Goal: Navigation & Orientation: Find specific page/section

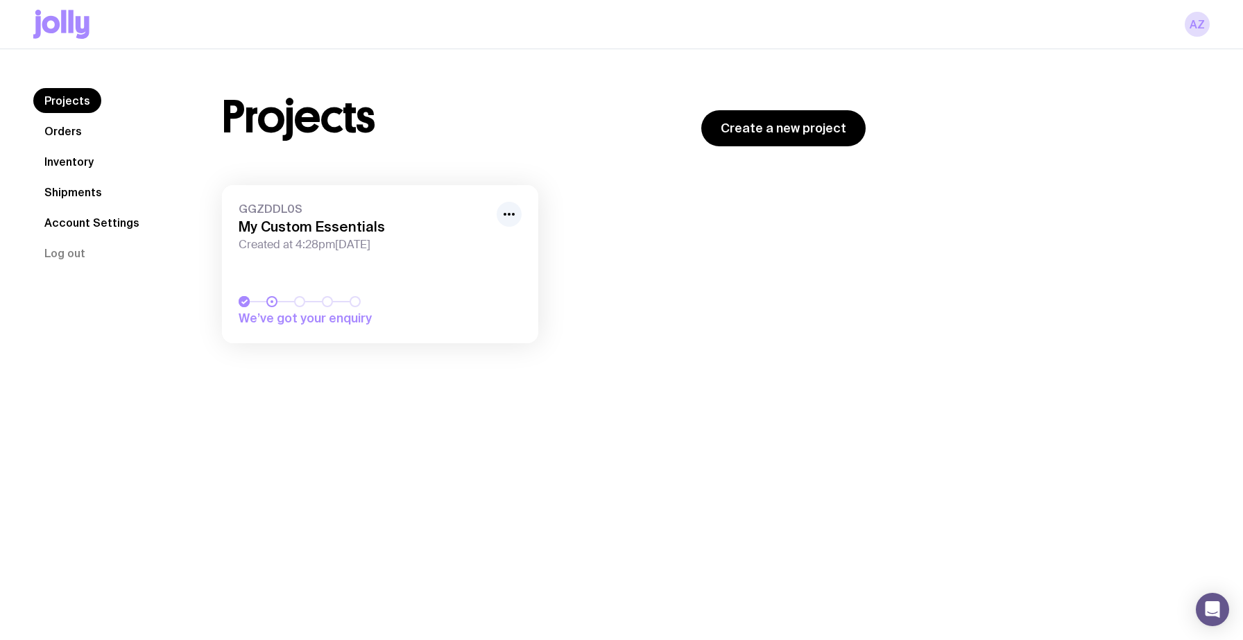
click at [59, 17] on icon at bounding box center [61, 24] width 56 height 29
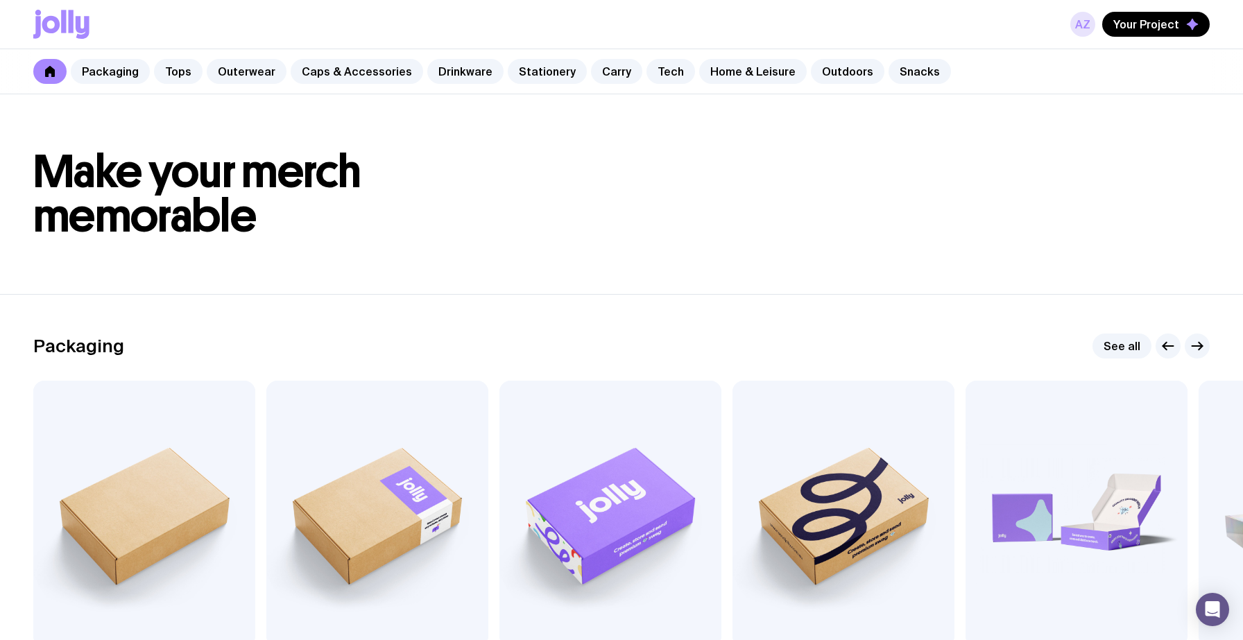
click at [1080, 32] on link "aZ" at bounding box center [1083, 24] width 25 height 25
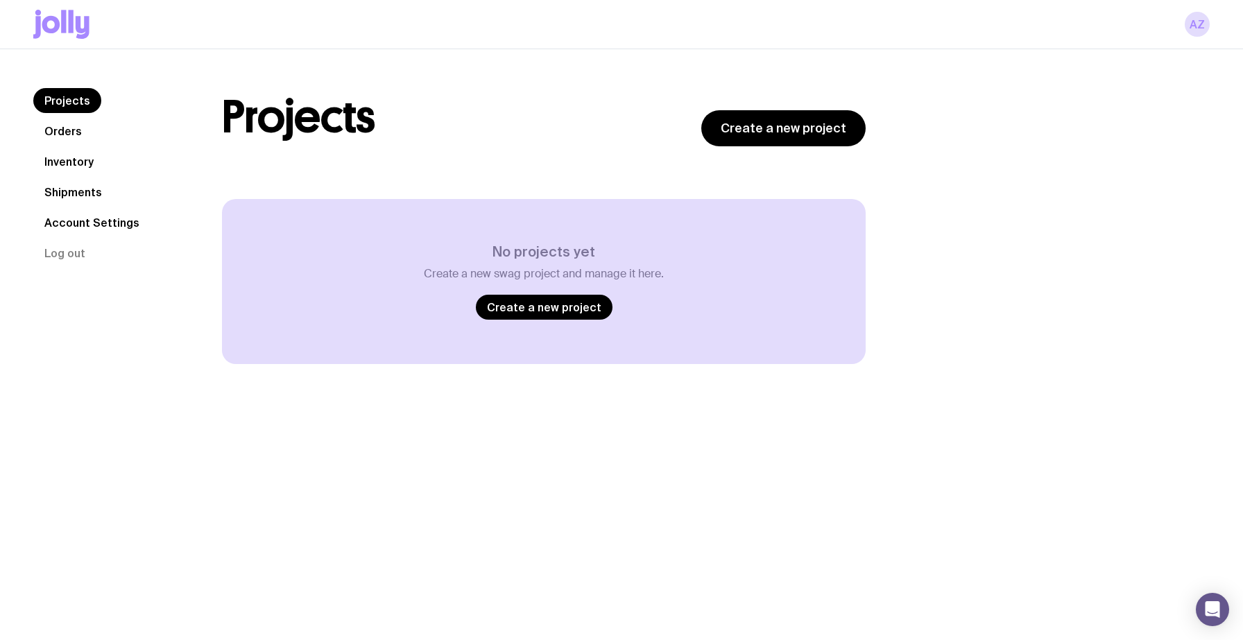
click at [70, 129] on link "Orders" at bounding box center [63, 131] width 60 height 25
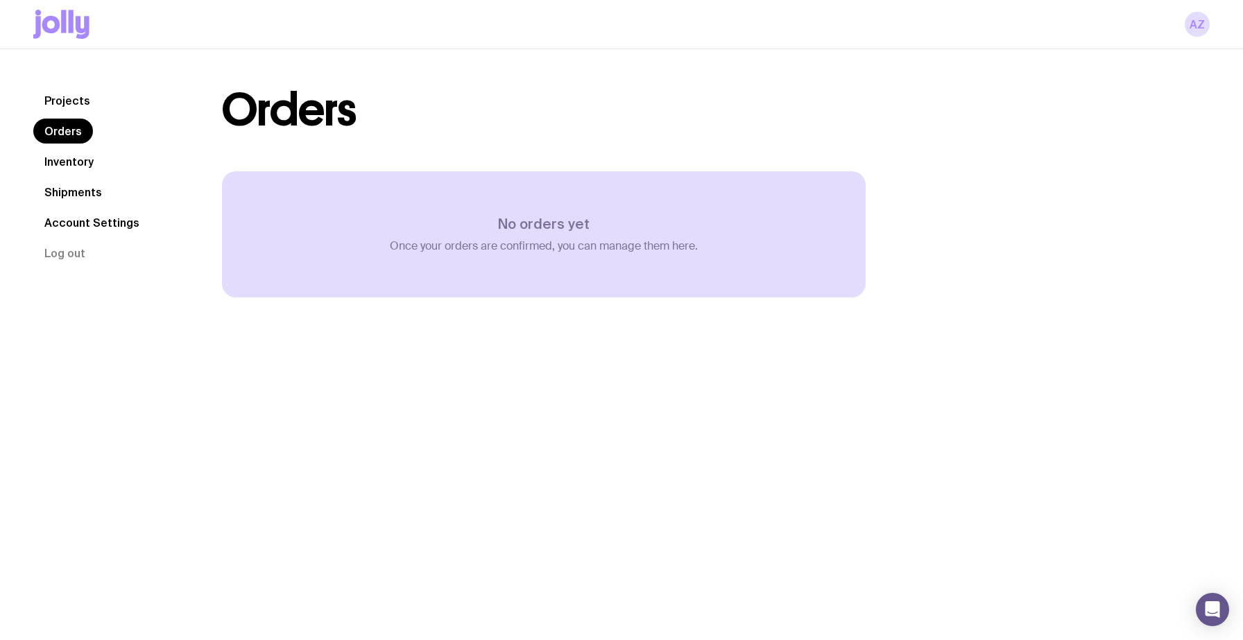
click at [72, 149] on link "Inventory" at bounding box center [68, 161] width 71 height 25
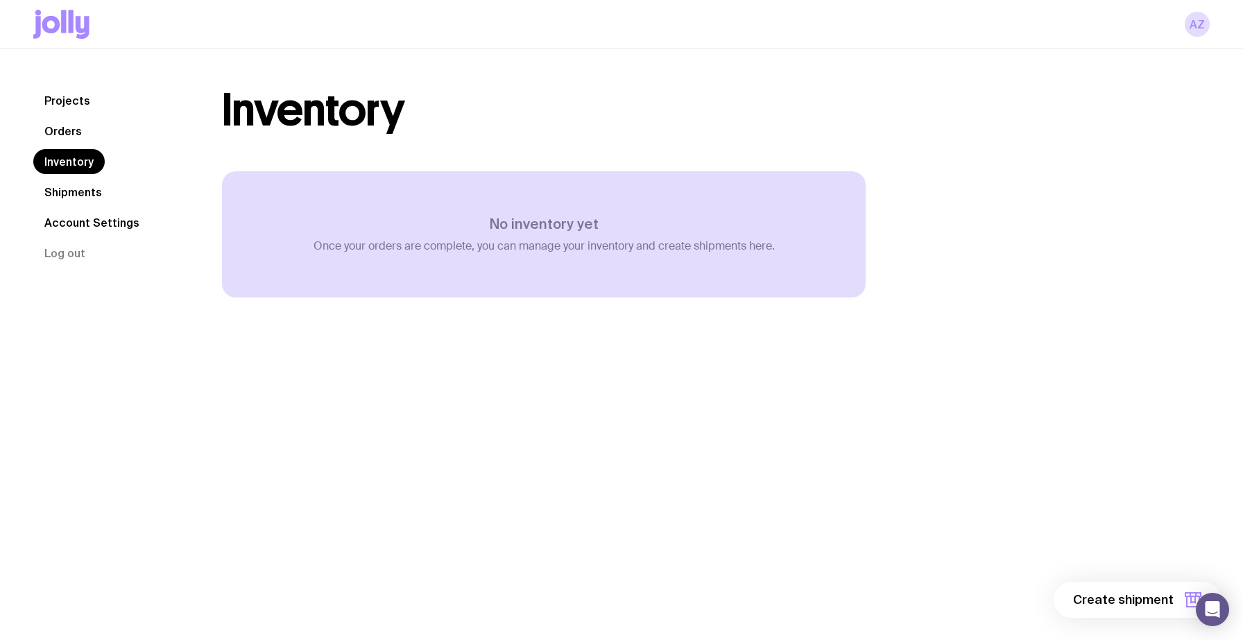
click at [62, 31] on icon at bounding box center [63, 21] width 5 height 23
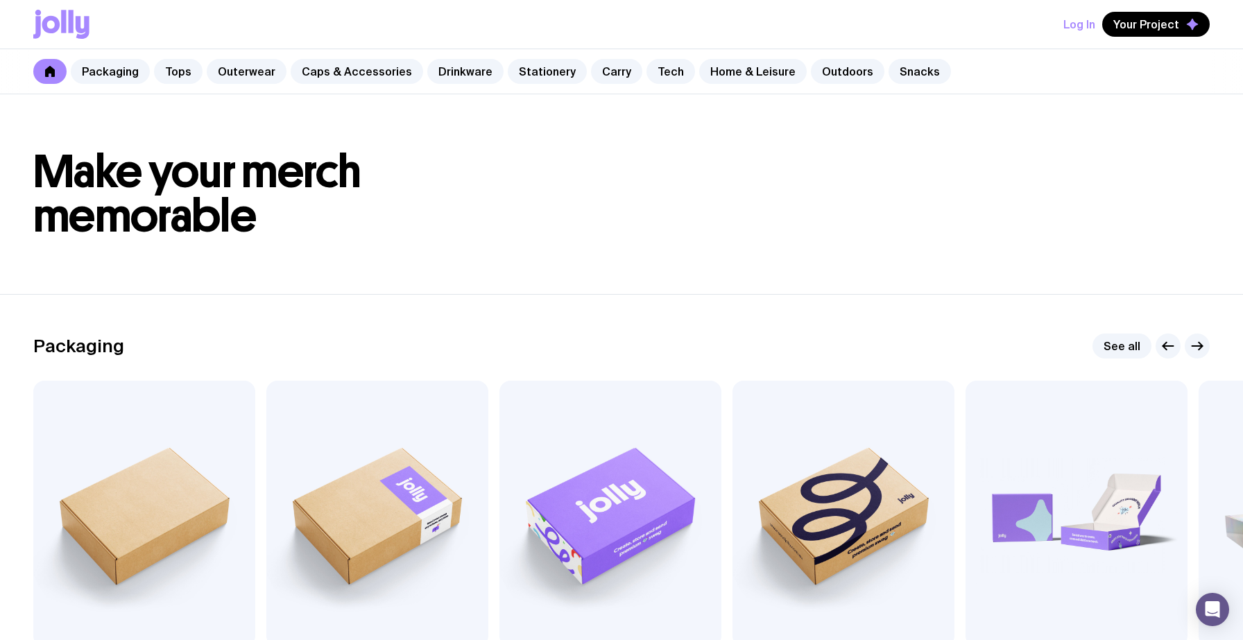
click at [1077, 22] on button "Log In" at bounding box center [1080, 24] width 32 height 25
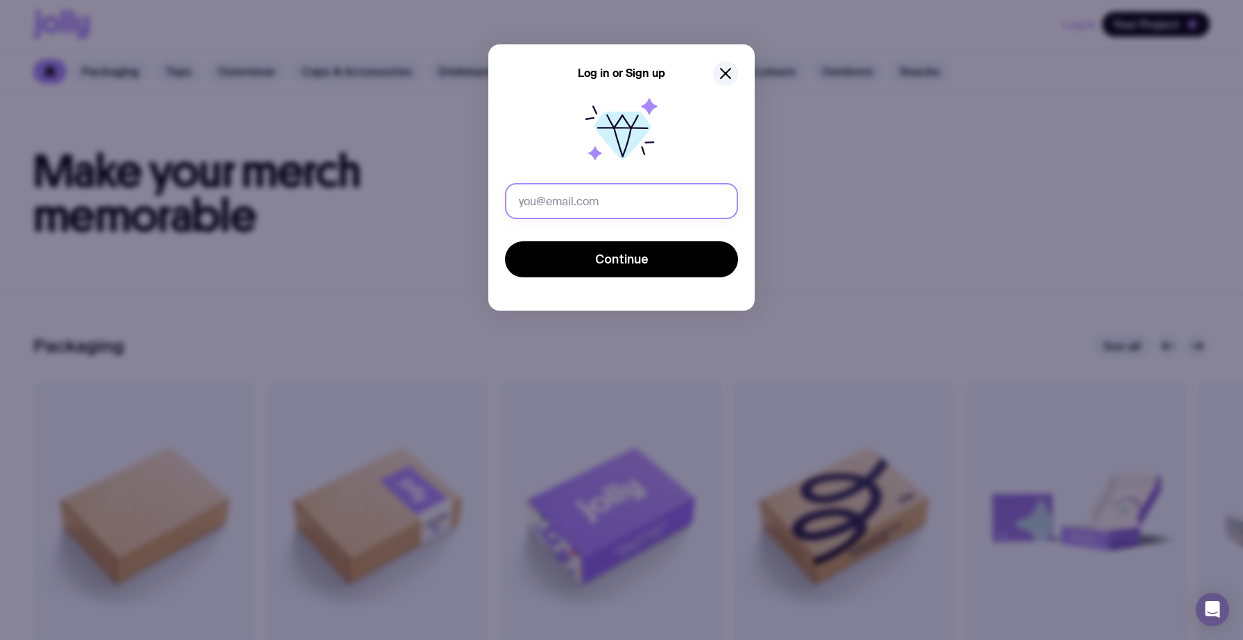
click at [646, 200] on input "text" at bounding box center [621, 201] width 233 height 36
type input "[EMAIL_ADDRESS][DOMAIN_NAME]"
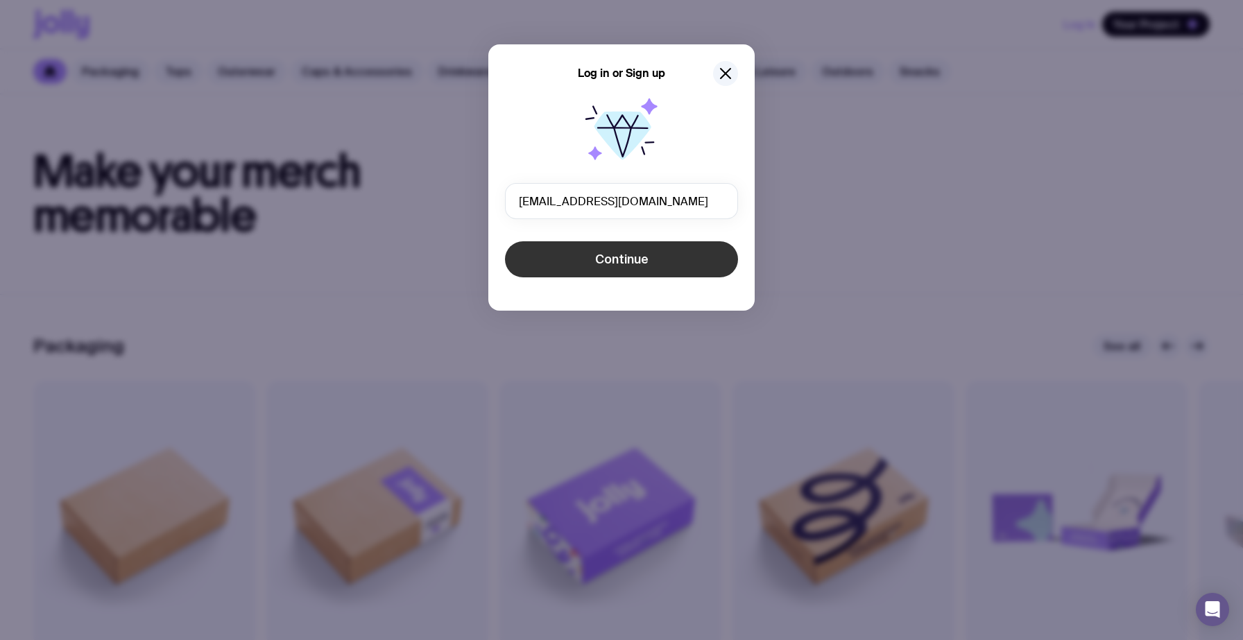
click at [647, 257] on span "Continue" at bounding box center [621, 259] width 53 height 17
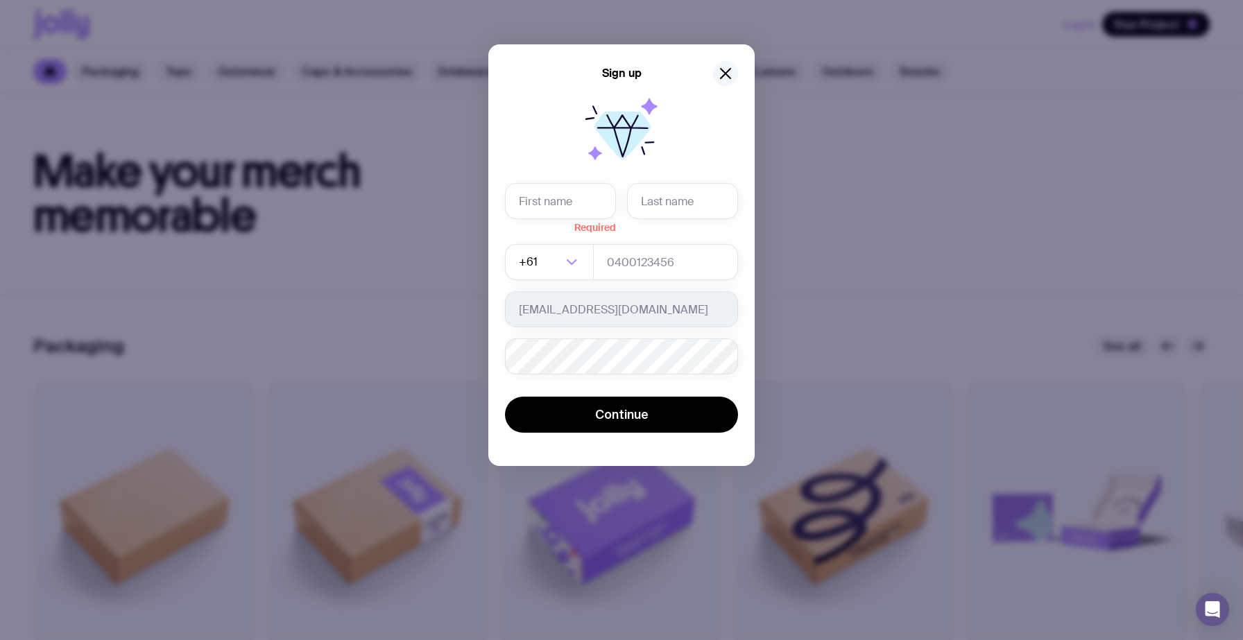
click at [718, 79] on icon "button" at bounding box center [725, 73] width 17 height 17
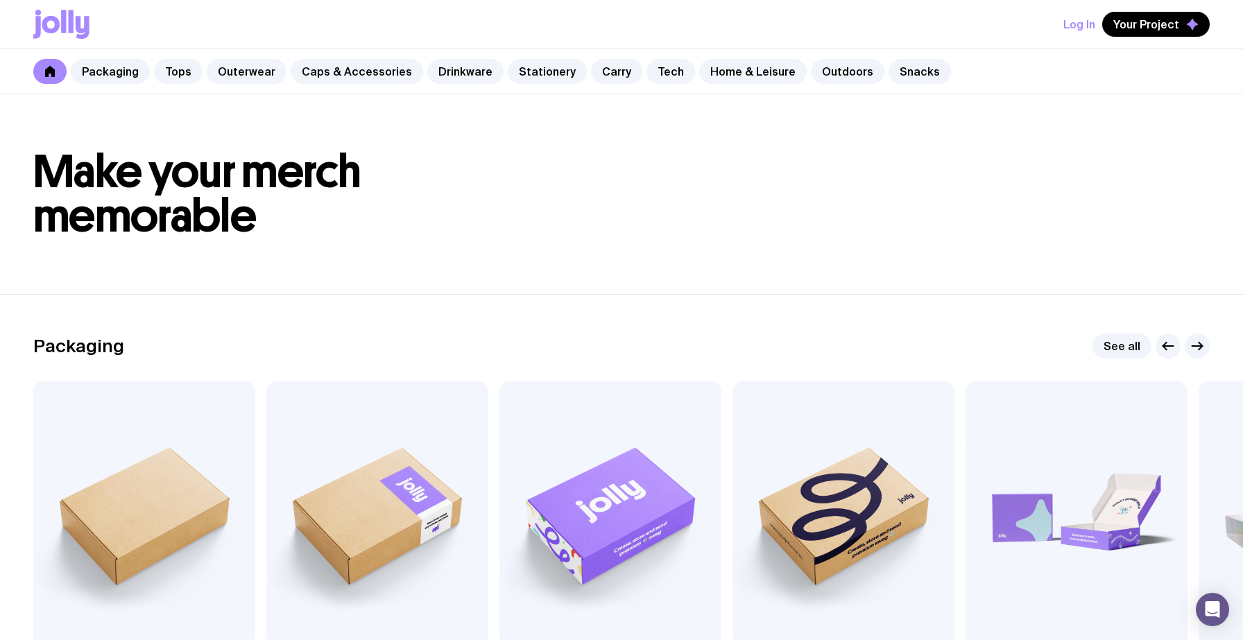
click at [1083, 24] on button "Log In" at bounding box center [1080, 24] width 32 height 25
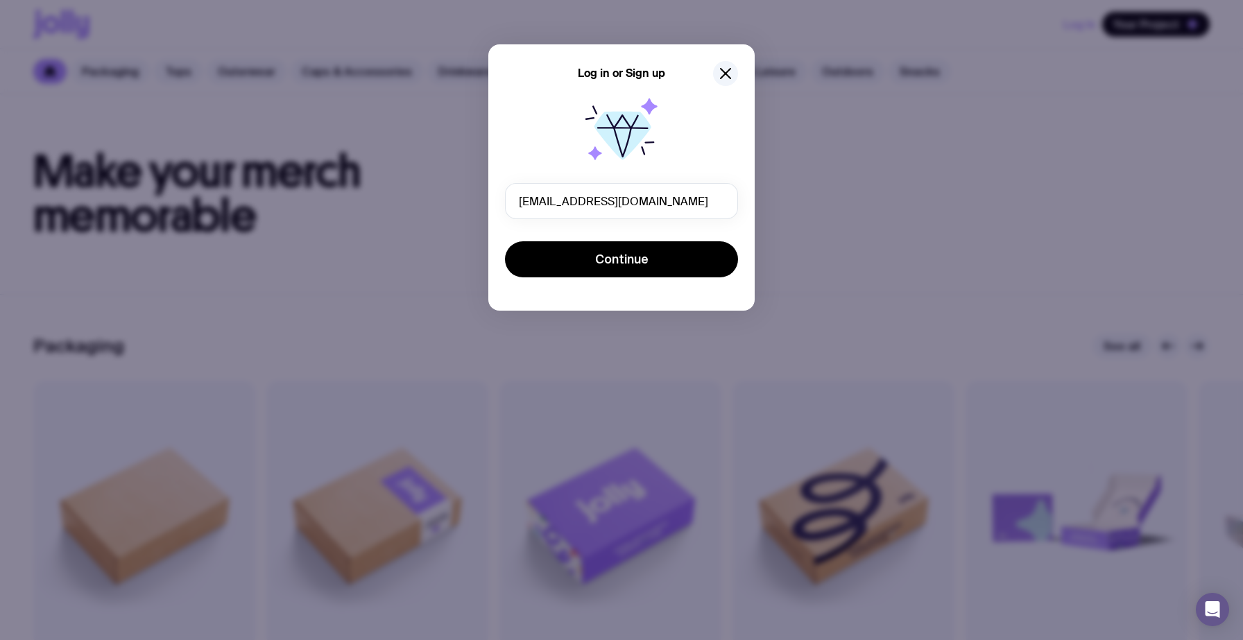
drag, startPoint x: 667, startPoint y: 199, endPoint x: 497, endPoint y: 197, distance: 170.0
click at [497, 198] on div "Log in or Sign up [EMAIL_ADDRESS][DOMAIN_NAME] Continue" at bounding box center [621, 177] width 266 height 266
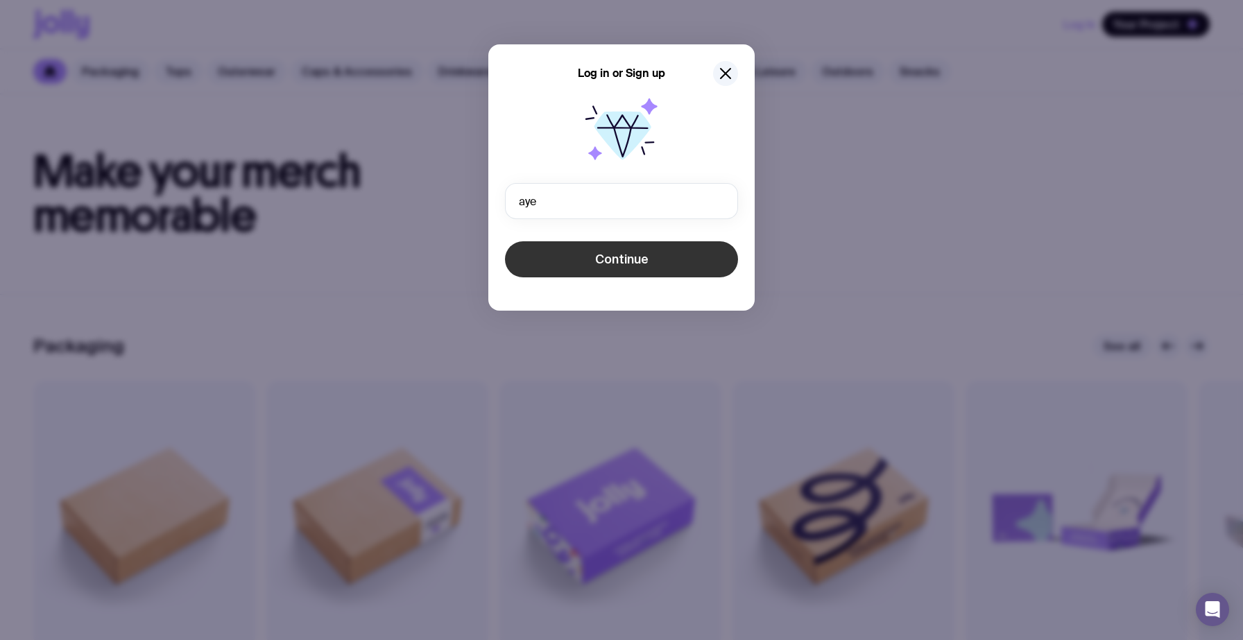
type input "[EMAIL_ADDRESS][DOMAIN_NAME]"
click at [624, 265] on span "Continue" at bounding box center [621, 259] width 53 height 17
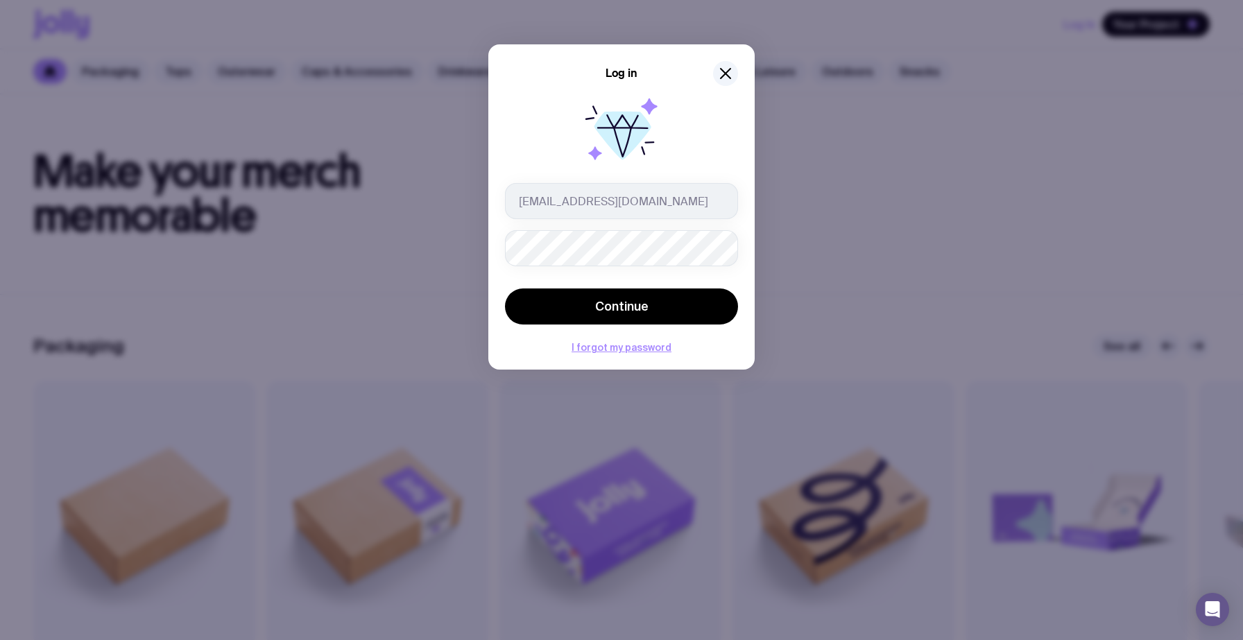
click at [505, 289] on button "Continue" at bounding box center [621, 307] width 233 height 36
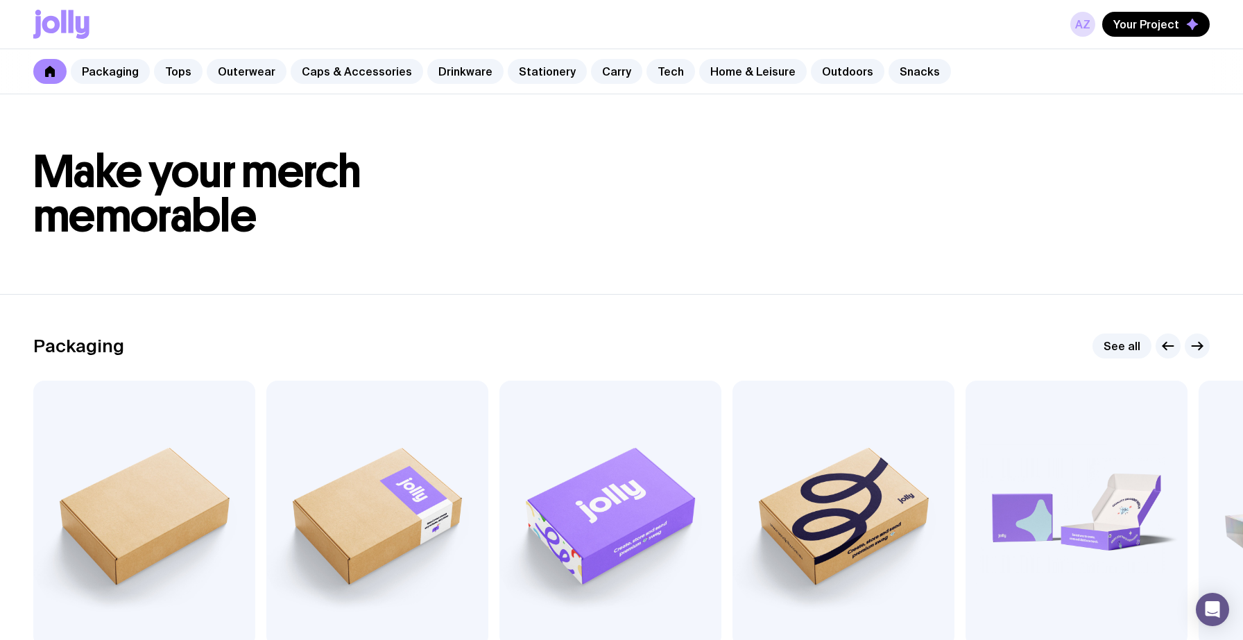
click at [78, 6] on div "aZ Your Project" at bounding box center [621, 24] width 1177 height 49
click at [60, 43] on div "aZ Your Project" at bounding box center [621, 24] width 1177 height 49
click at [59, 21] on icon at bounding box center [61, 24] width 56 height 29
click at [1148, 19] on span "Your Project" at bounding box center [1147, 24] width 66 height 14
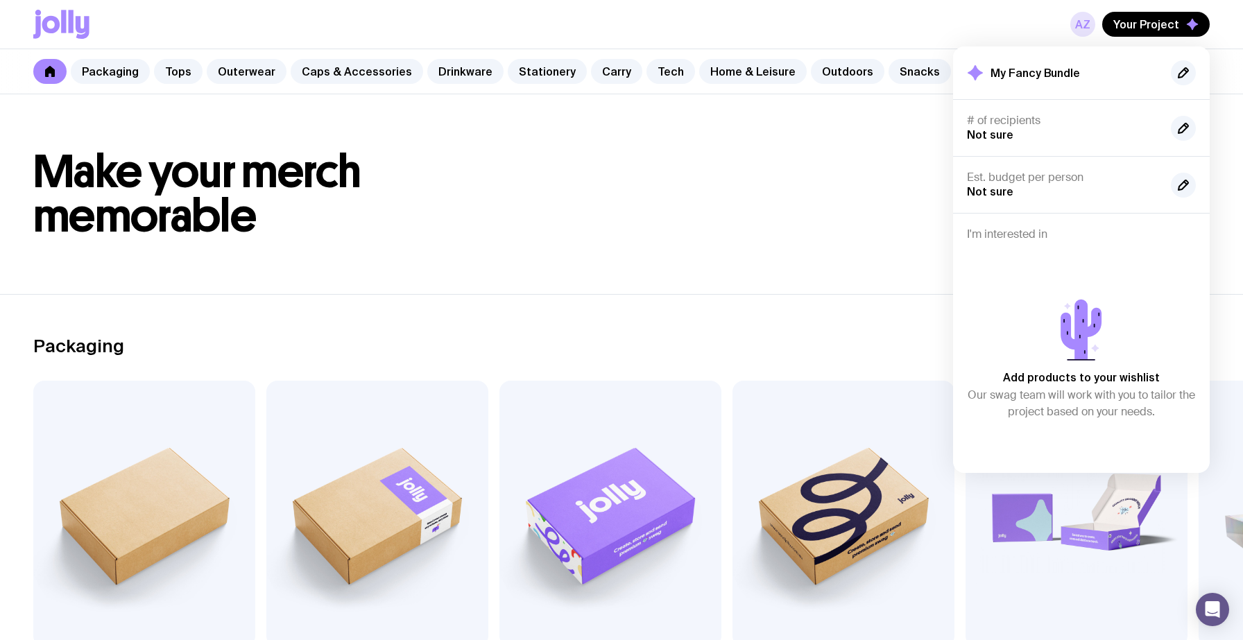
click at [1087, 22] on link "aZ" at bounding box center [1083, 24] width 25 height 25
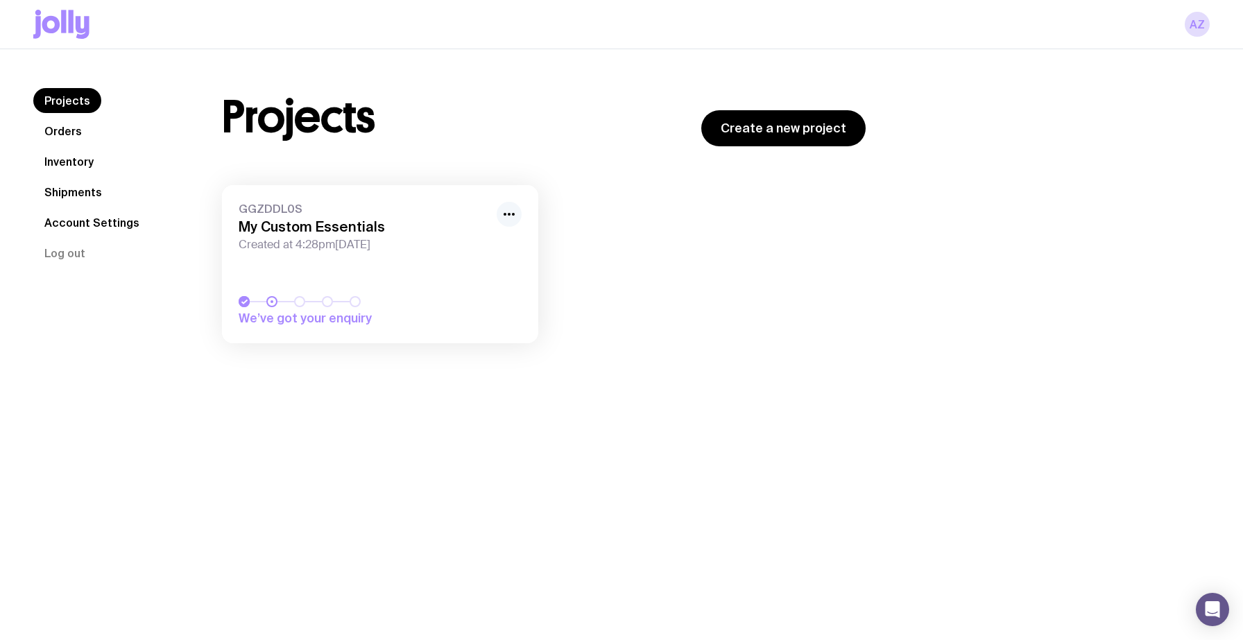
click at [504, 212] on icon "button" at bounding box center [509, 214] width 17 height 17
click at [106, 226] on link "Account Settings" at bounding box center [91, 222] width 117 height 25
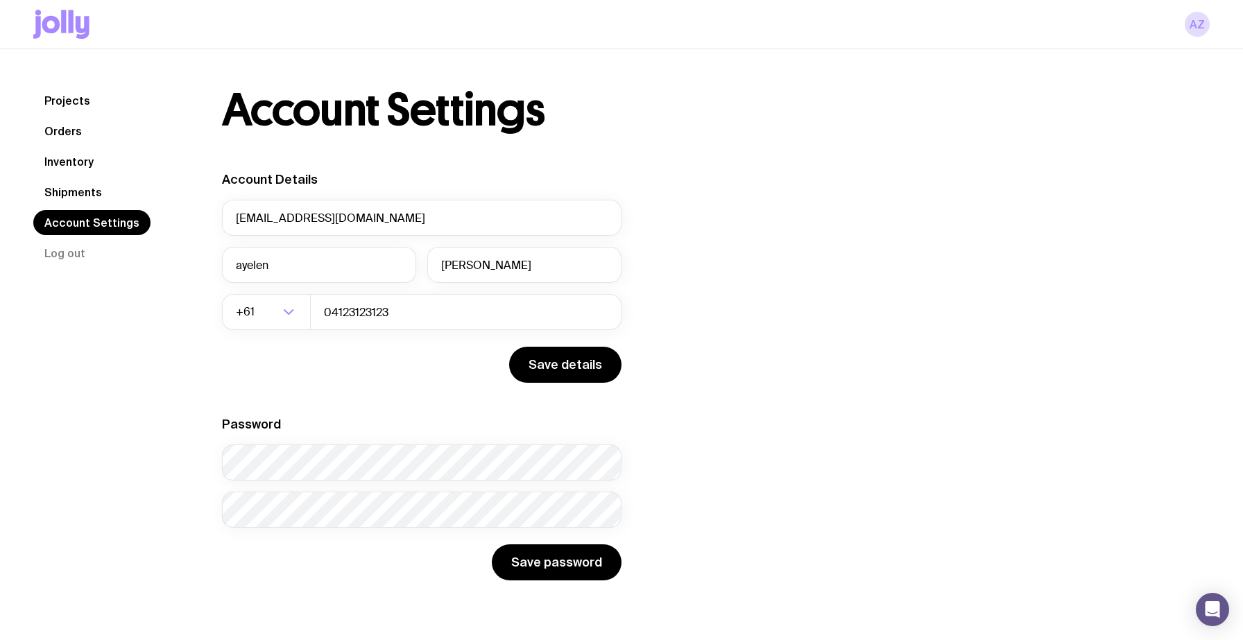
click at [62, 119] on link "Orders" at bounding box center [63, 131] width 60 height 25
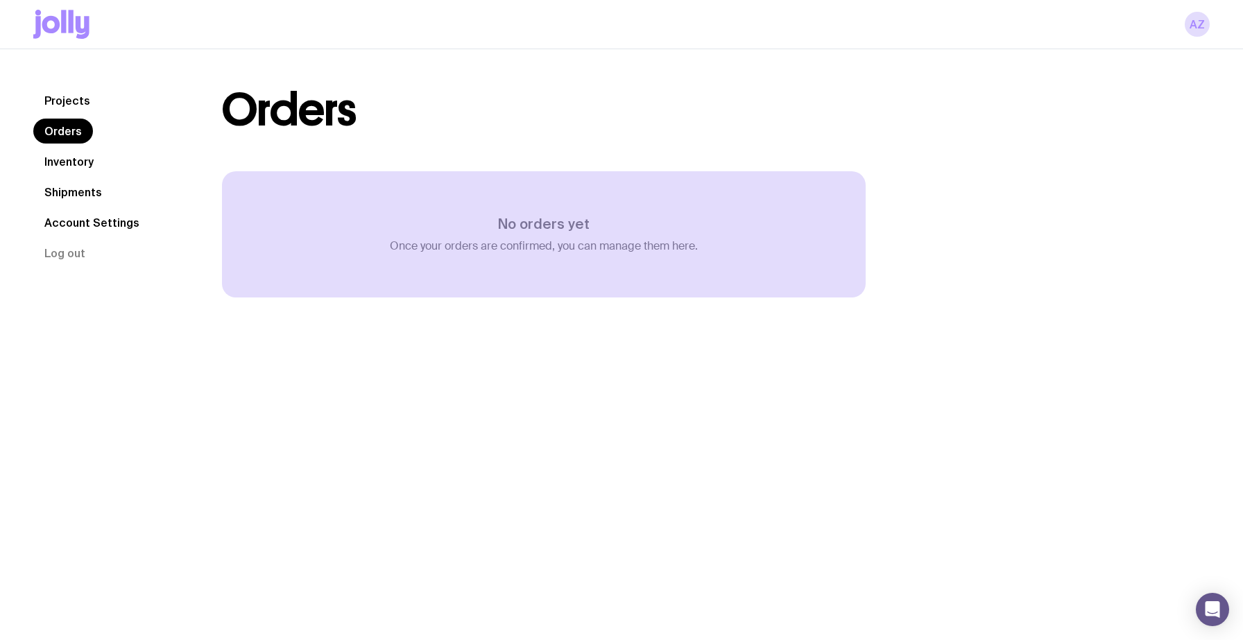
click at [60, 101] on link "Projects" at bounding box center [67, 100] width 68 height 25
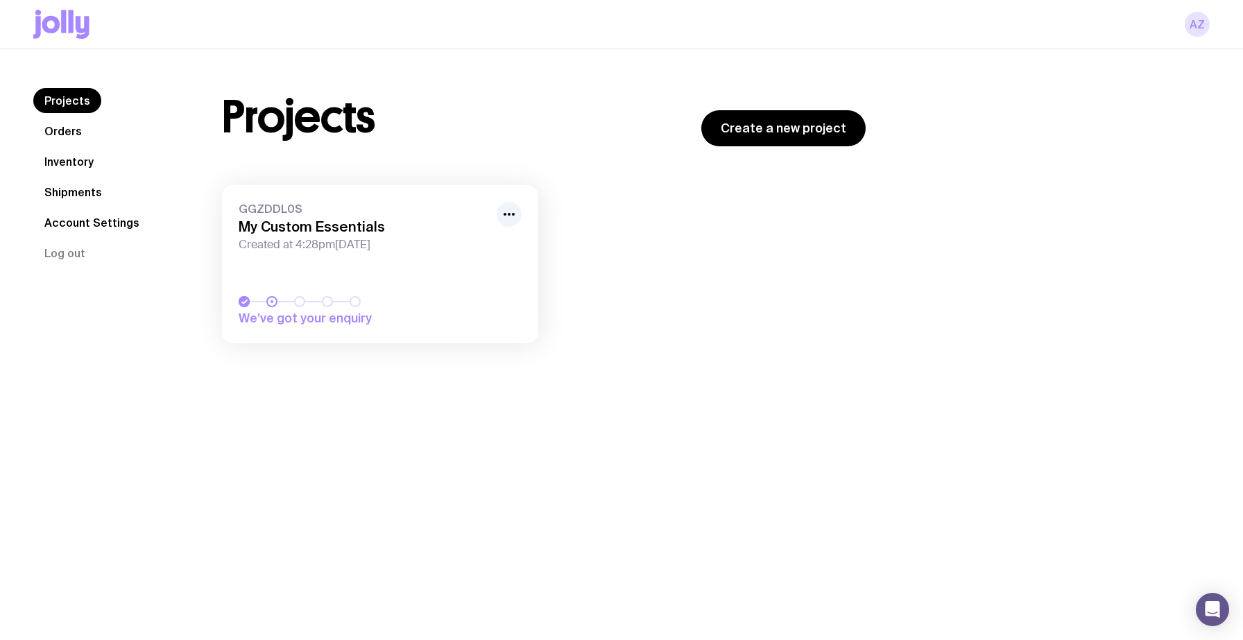
click at [1197, 30] on link "aZ" at bounding box center [1197, 24] width 25 height 25
